Goal: Navigation & Orientation: Find specific page/section

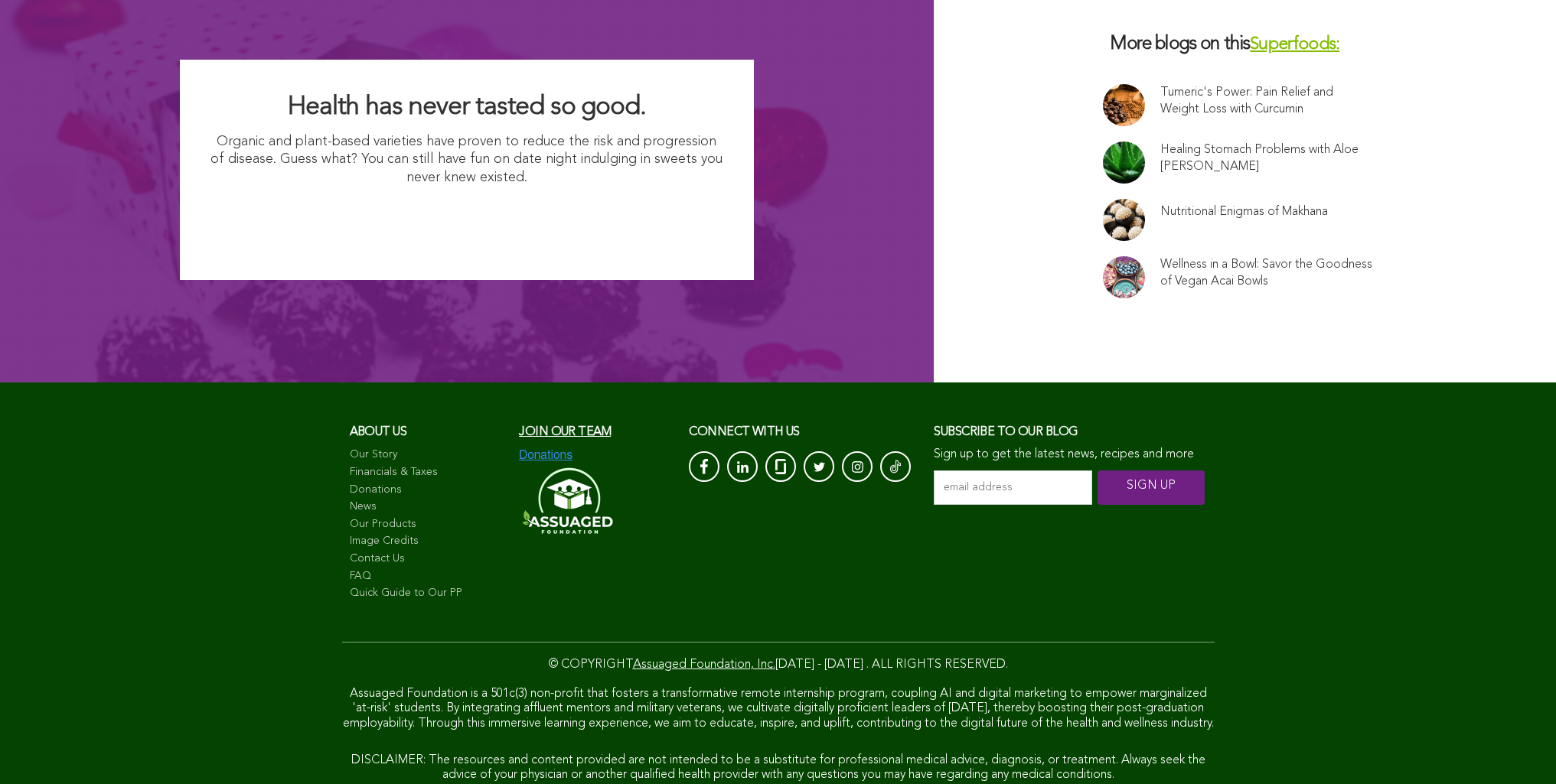
scroll to position [10104, 0]
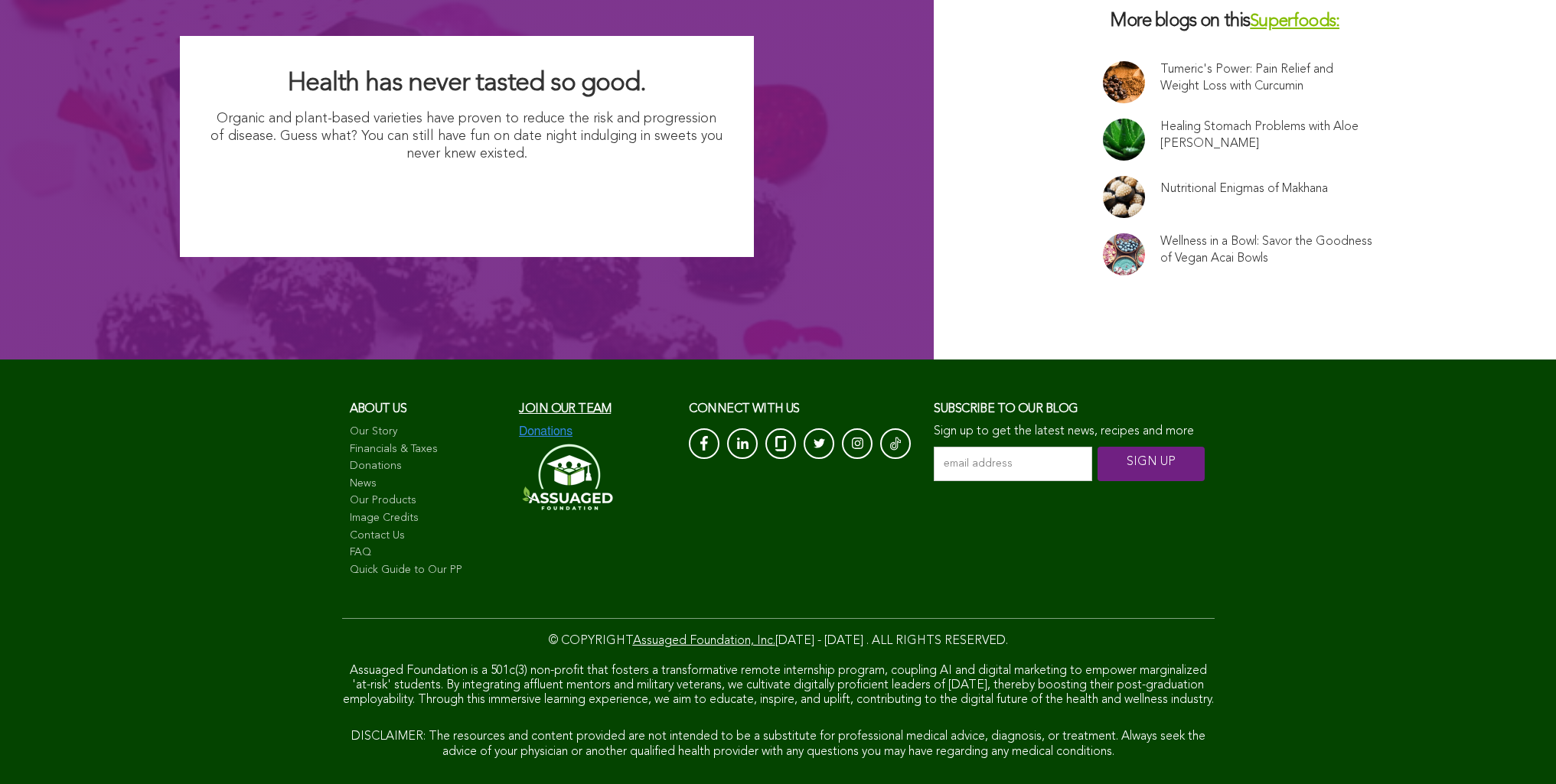
click at [617, 783] on link "Terms of Service" at bounding box center [653, 789] width 74 height 10
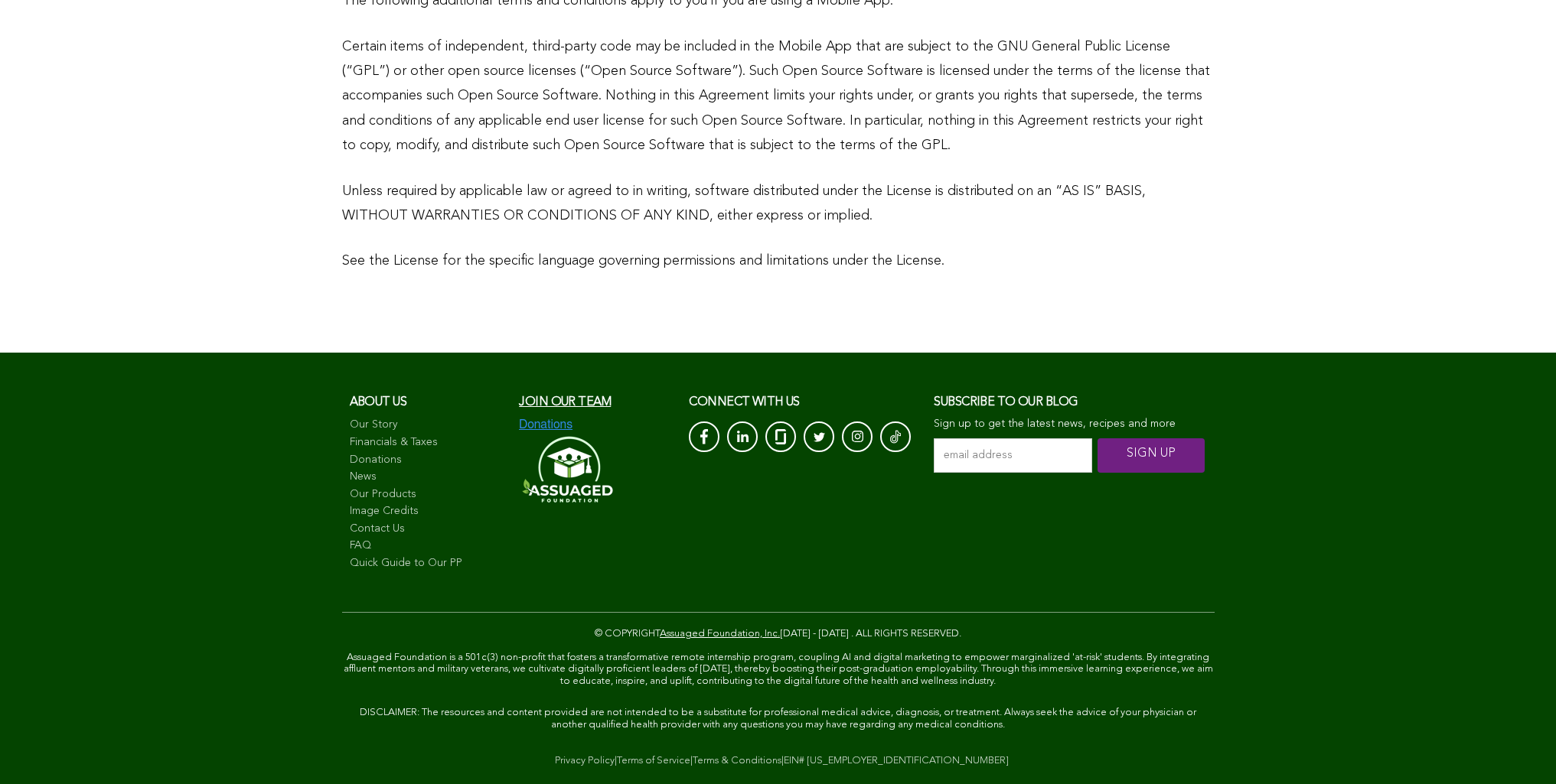
scroll to position [10966, 0]
click at [519, 397] on span "Join our team" at bounding box center [565, 403] width 92 height 12
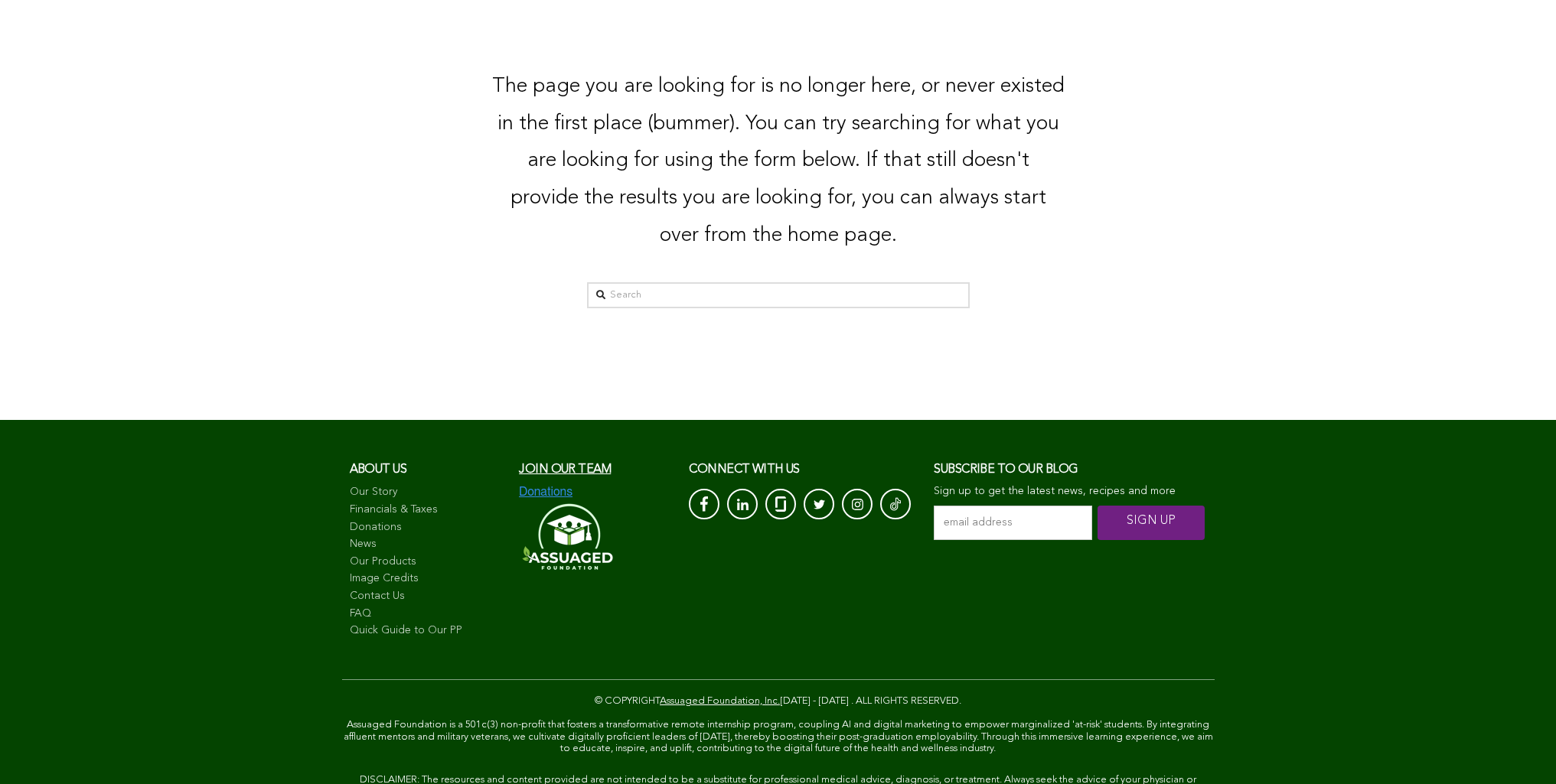
scroll to position [502, 0]
